Goal: Information Seeking & Learning: Learn about a topic

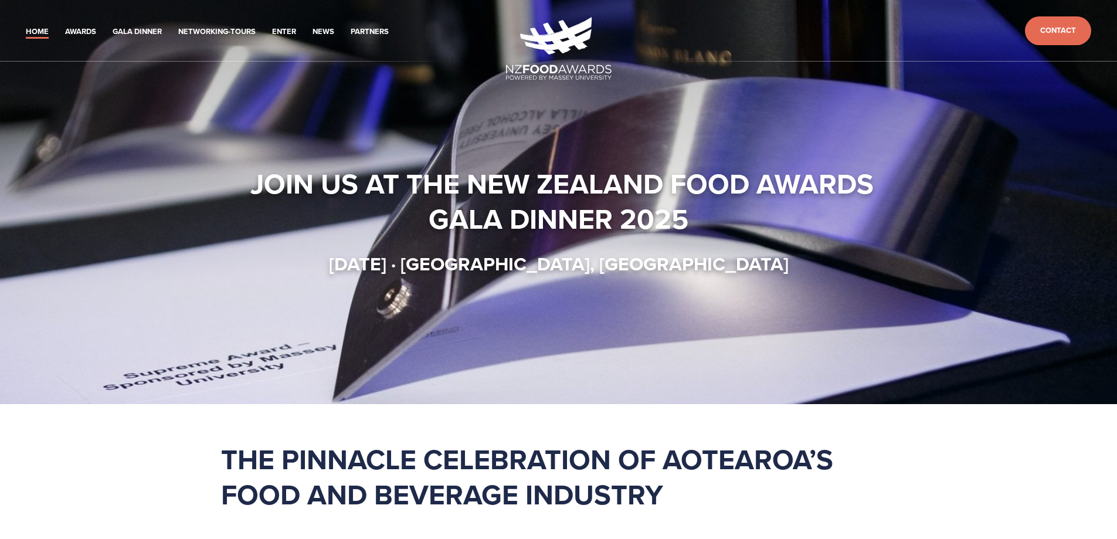
click at [399, 29] on ul "Home Awards 2025 2024 2023 2022 Enter" at bounding box center [262, 30] width 487 height 16
click at [363, 26] on link "Partners" at bounding box center [370, 31] width 38 height 13
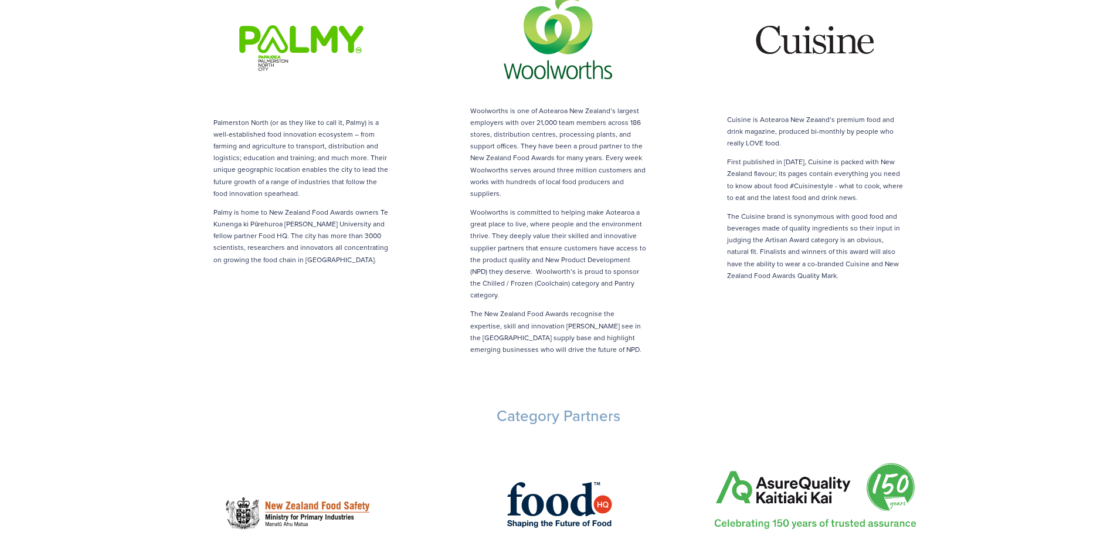
scroll to position [762, 0]
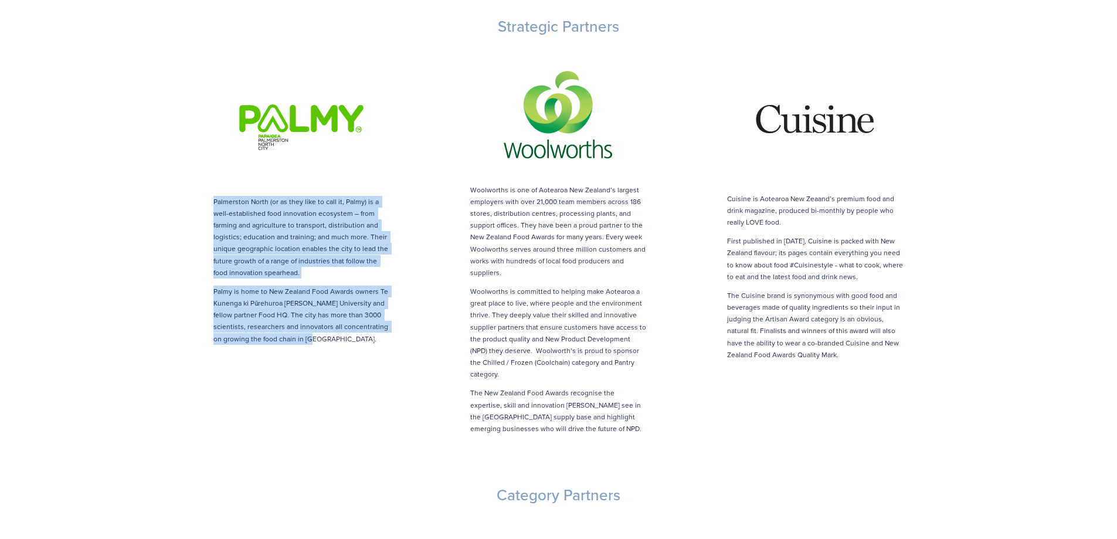
drag, startPoint x: 344, startPoint y: 316, endPoint x: 211, endPoint y: 175, distance: 193.7
click at [211, 175] on div "Palmerston North (or as they like to call it, Palmy) is a well-established food…" at bounding box center [302, 200] width 237 height 288
click at [328, 286] on p "Palmy is home to New Zealand Food Awards owners Te Kunenga ki Pūrehuroa Massey …" at bounding box center [301, 315] width 176 height 59
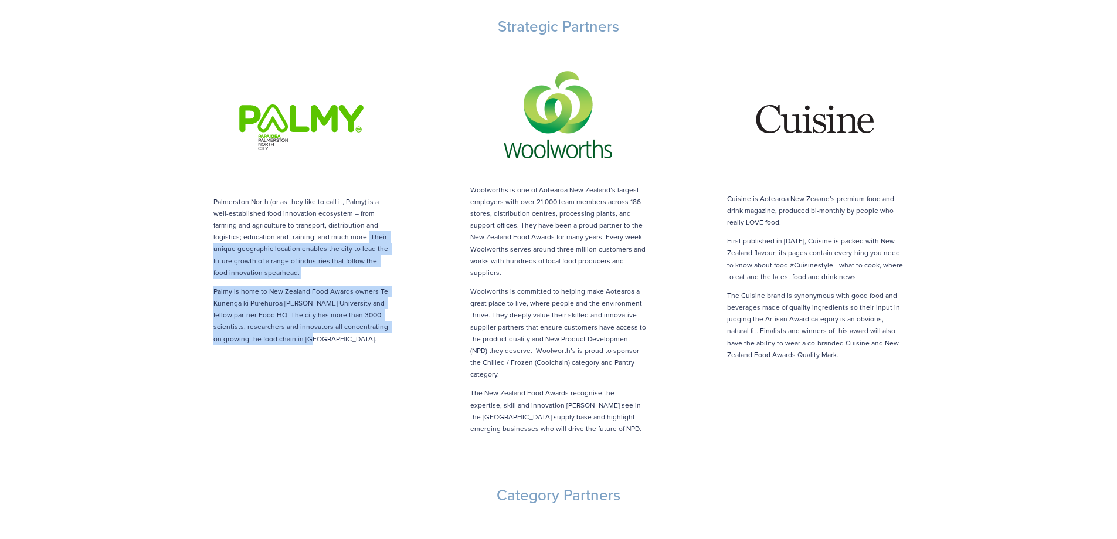
drag, startPoint x: 365, startPoint y: 208, endPoint x: 354, endPoint y: 330, distance: 121.8
click at [354, 330] on div "Palmerston North (or as they like to call it, Palmy) is a well-established food…" at bounding box center [302, 200] width 257 height 308
click at [351, 318] on p "Palmy is home to New Zealand Food Awards owners Te Kunenga ki Pūrehuroa Massey …" at bounding box center [301, 315] width 176 height 59
click at [349, 317] on p "Palmy is home to New Zealand Food Awards owners Te Kunenga ki Pūrehuroa Massey …" at bounding box center [301, 315] width 176 height 59
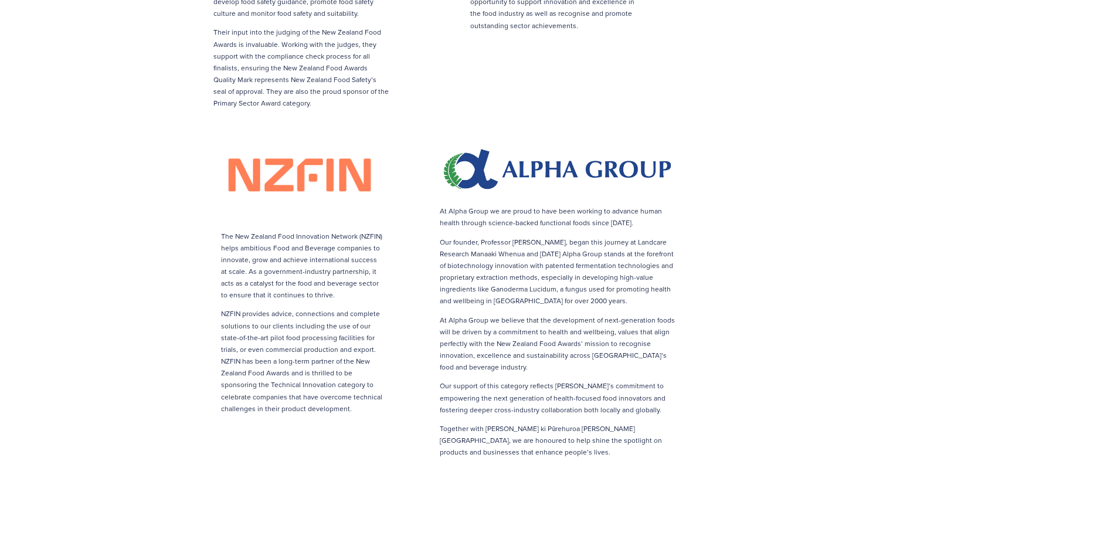
drag, startPoint x: 525, startPoint y: 376, endPoint x: 392, endPoint y: 165, distance: 249.5
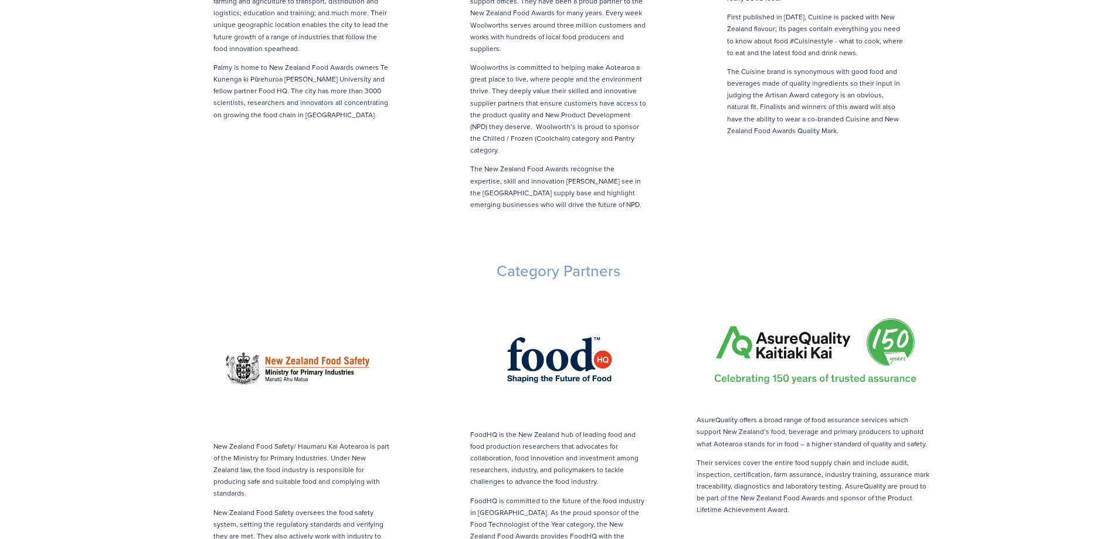
scroll to position [83, 0]
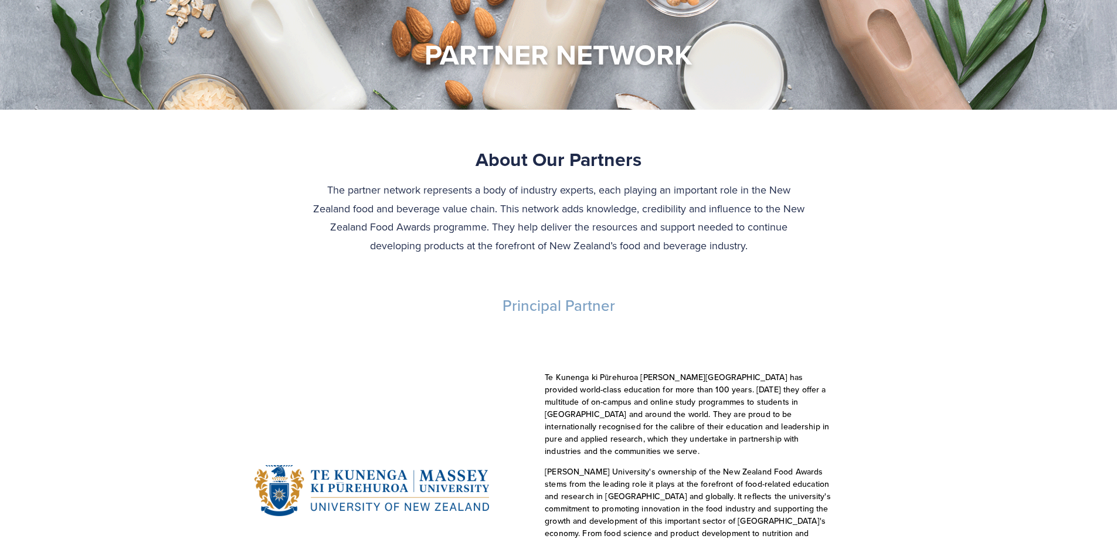
drag, startPoint x: 474, startPoint y: 304, endPoint x: 320, endPoint y: 106, distance: 250.6
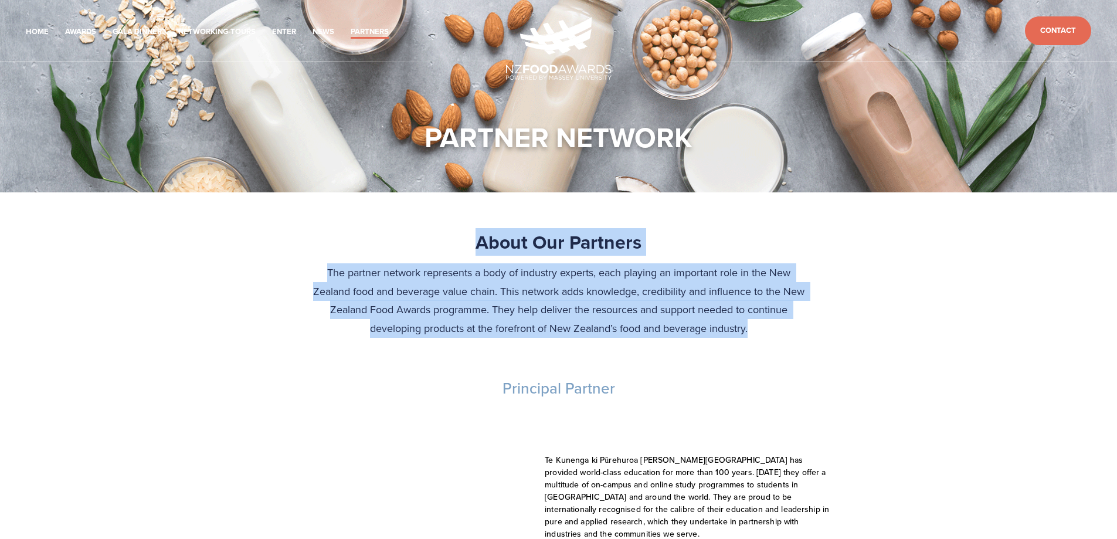
drag, startPoint x: 746, startPoint y: 327, endPoint x: 474, endPoint y: 239, distance: 286.5
click at [474, 239] on div "About Our Partners The partner network represents a body of industry experts, e…" at bounding box center [559, 283] width 494 height 107
click at [478, 240] on strong "About Our Partners" at bounding box center [559, 242] width 166 height 28
click at [475, 240] on h2 "About Our Partners" at bounding box center [559, 242] width 494 height 24
drag, startPoint x: 478, startPoint y: 240, endPoint x: 764, endPoint y: 329, distance: 298.9
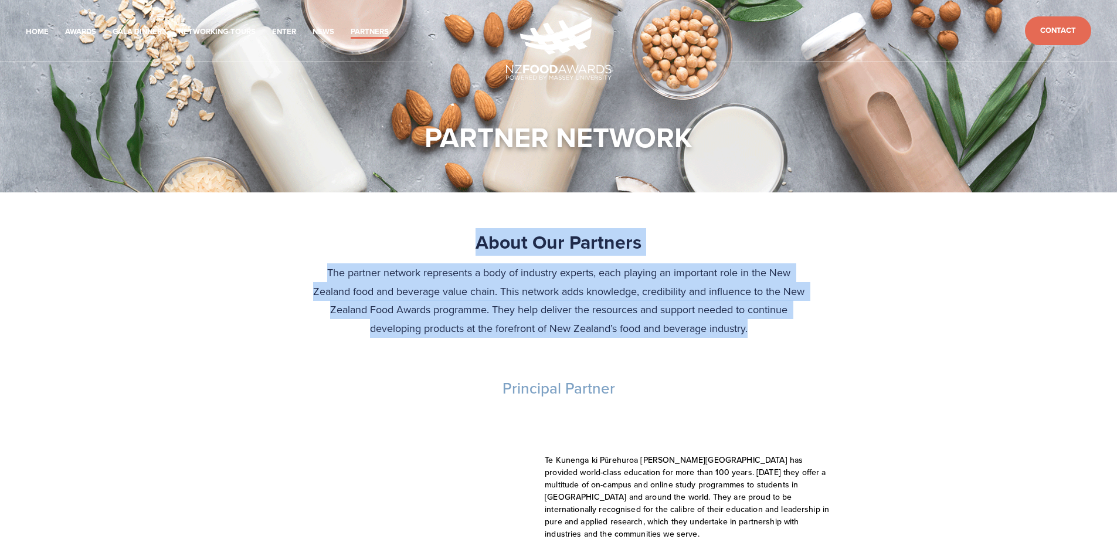
click at [764, 329] on div "About Our Partners The partner network represents a body of industry experts, e…" at bounding box center [559, 283] width 494 height 107
click at [764, 330] on p "The partner network represents a body of industry experts, each playing an impo…" at bounding box center [559, 300] width 494 height 74
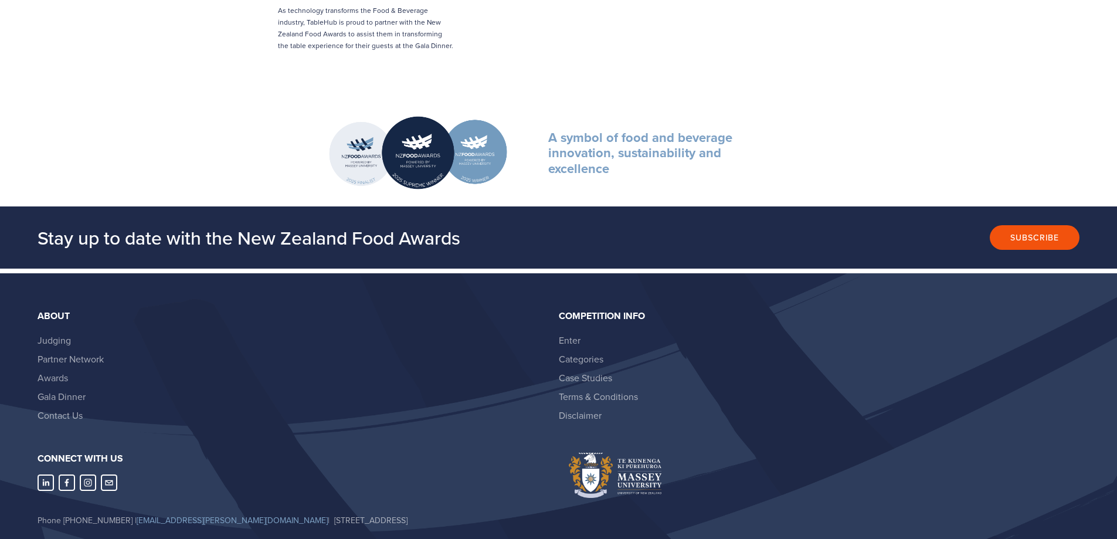
scroll to position [2925, 0]
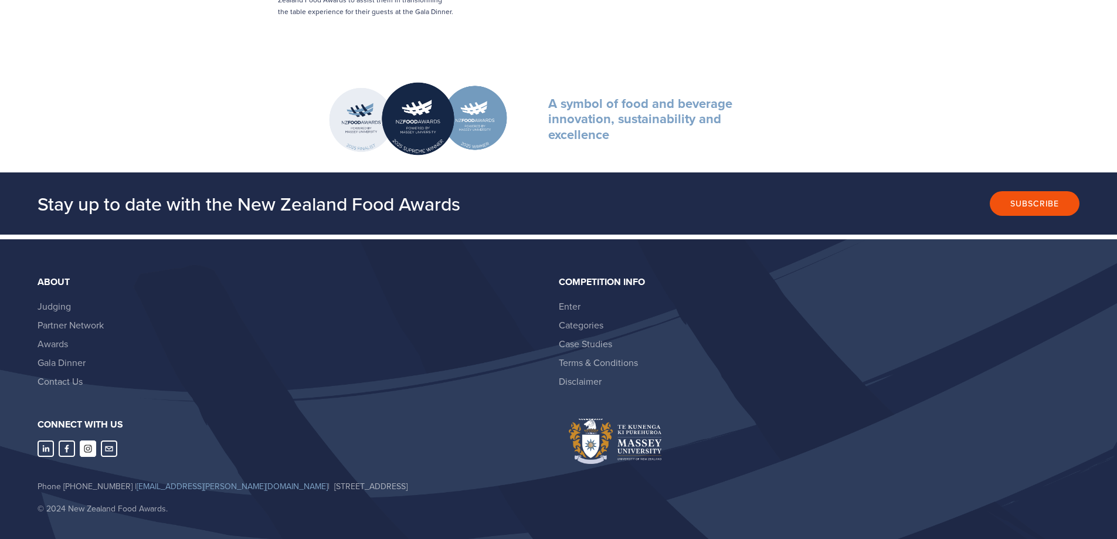
click at [81, 440] on use "Instagram" at bounding box center [88, 448] width 16 height 16
